Goal: Check status: Check status

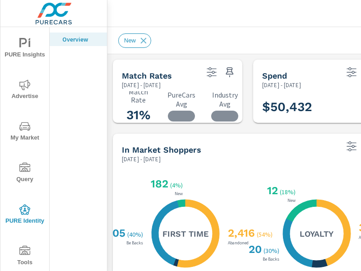
scroll to position [106, 0]
